Goal: Task Accomplishment & Management: Manage account settings

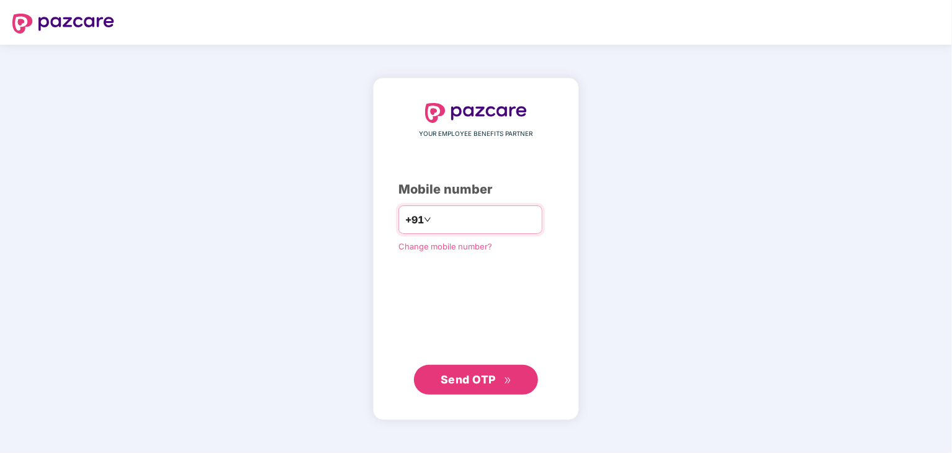
type input "**********"
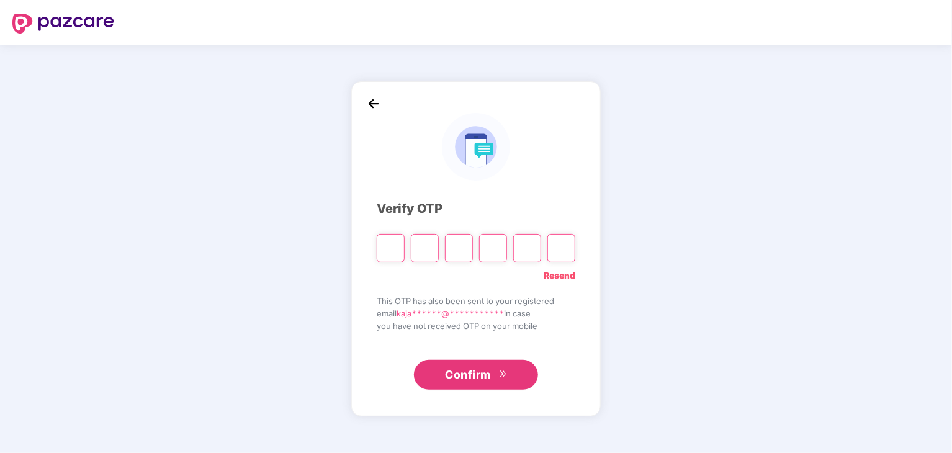
type input "*"
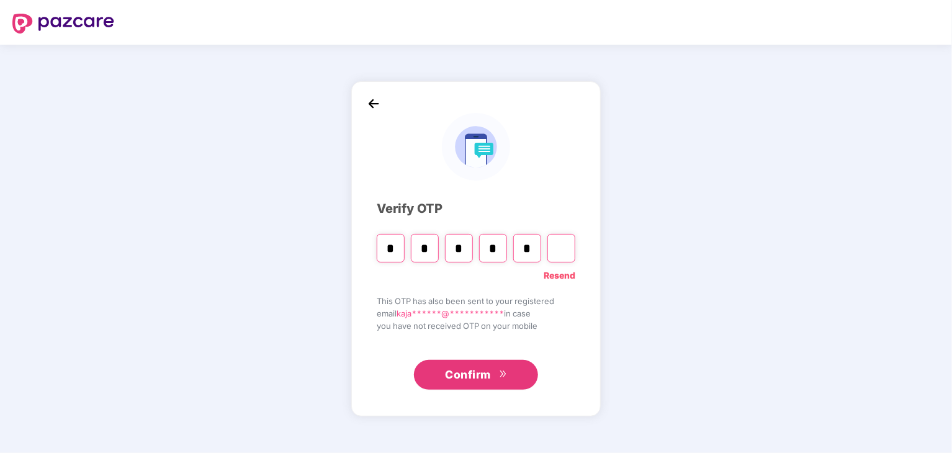
type input "*"
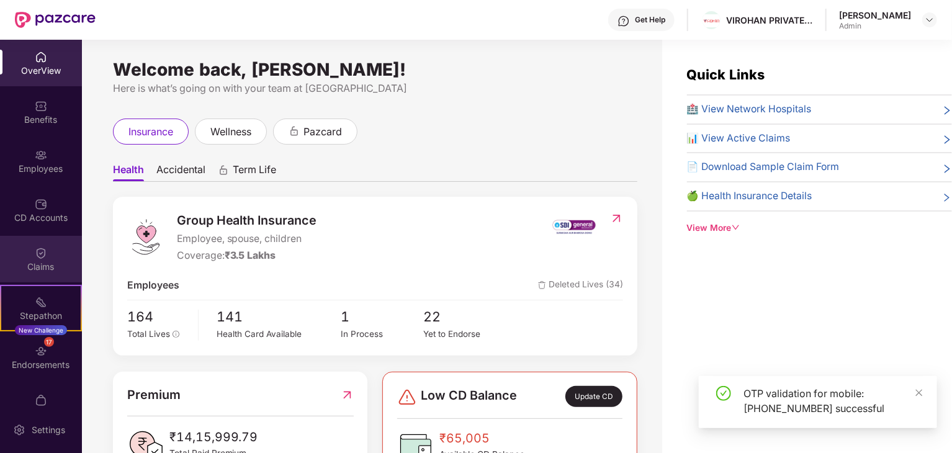
click at [42, 272] on div "Claims" at bounding box center [41, 267] width 82 height 12
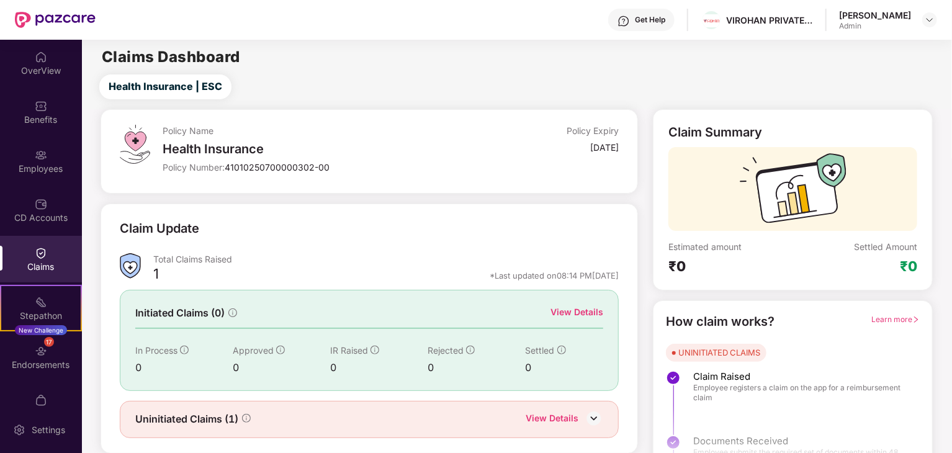
scroll to position [32, 0]
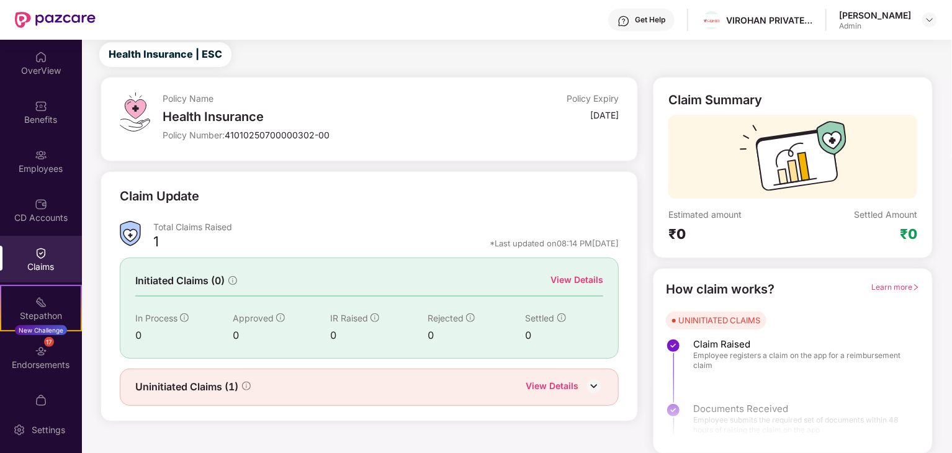
click at [663, 20] on div "Get Help" at bounding box center [650, 20] width 30 height 10
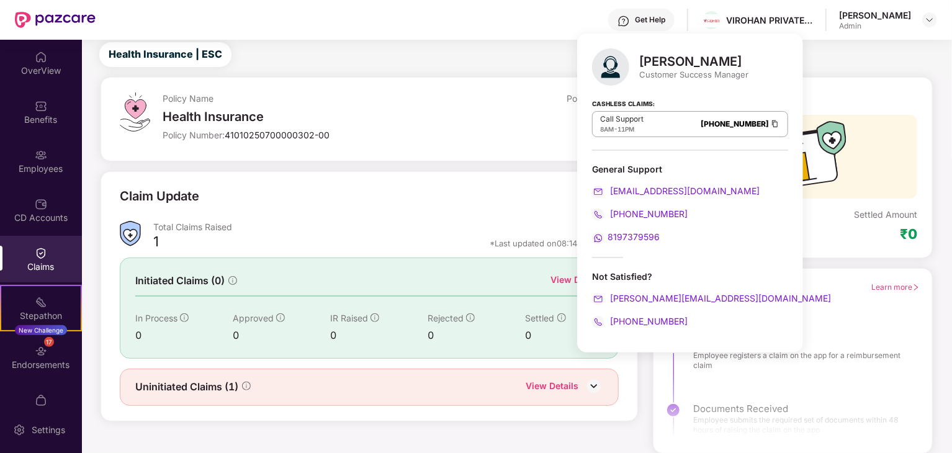
click at [54, 259] on div "Claims" at bounding box center [41, 259] width 82 height 47
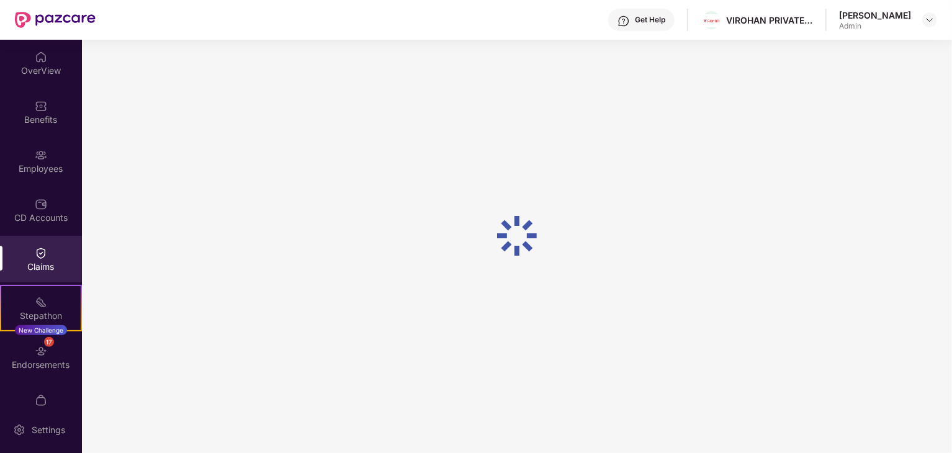
scroll to position [21, 0]
